Goal: Information Seeking & Learning: Learn about a topic

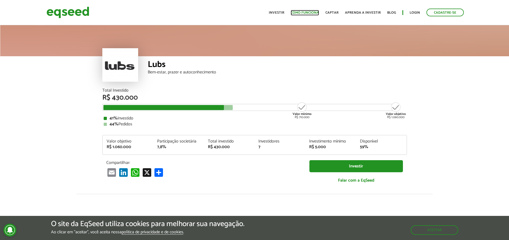
click at [308, 14] on link "Como funciona" at bounding box center [305, 12] width 28 height 3
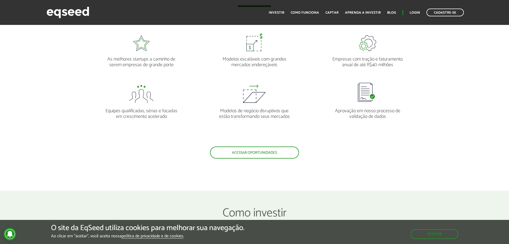
scroll to position [539, 0]
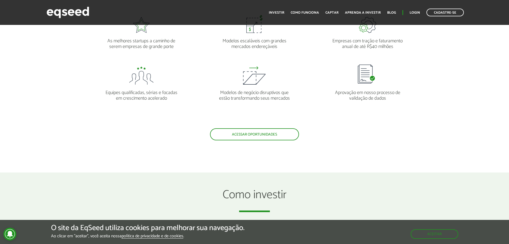
click at [58, 136] on div "As melhores startups a caminho de serem empresas de grande porte Modelos escalá…" at bounding box center [254, 74] width 509 height 131
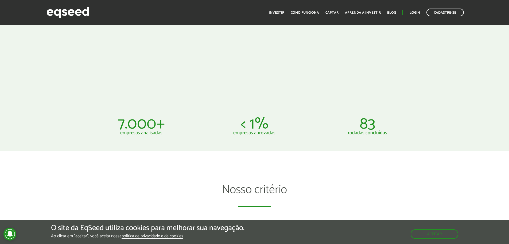
scroll to position [0, 0]
